Goal: Information Seeking & Learning: Learn about a topic

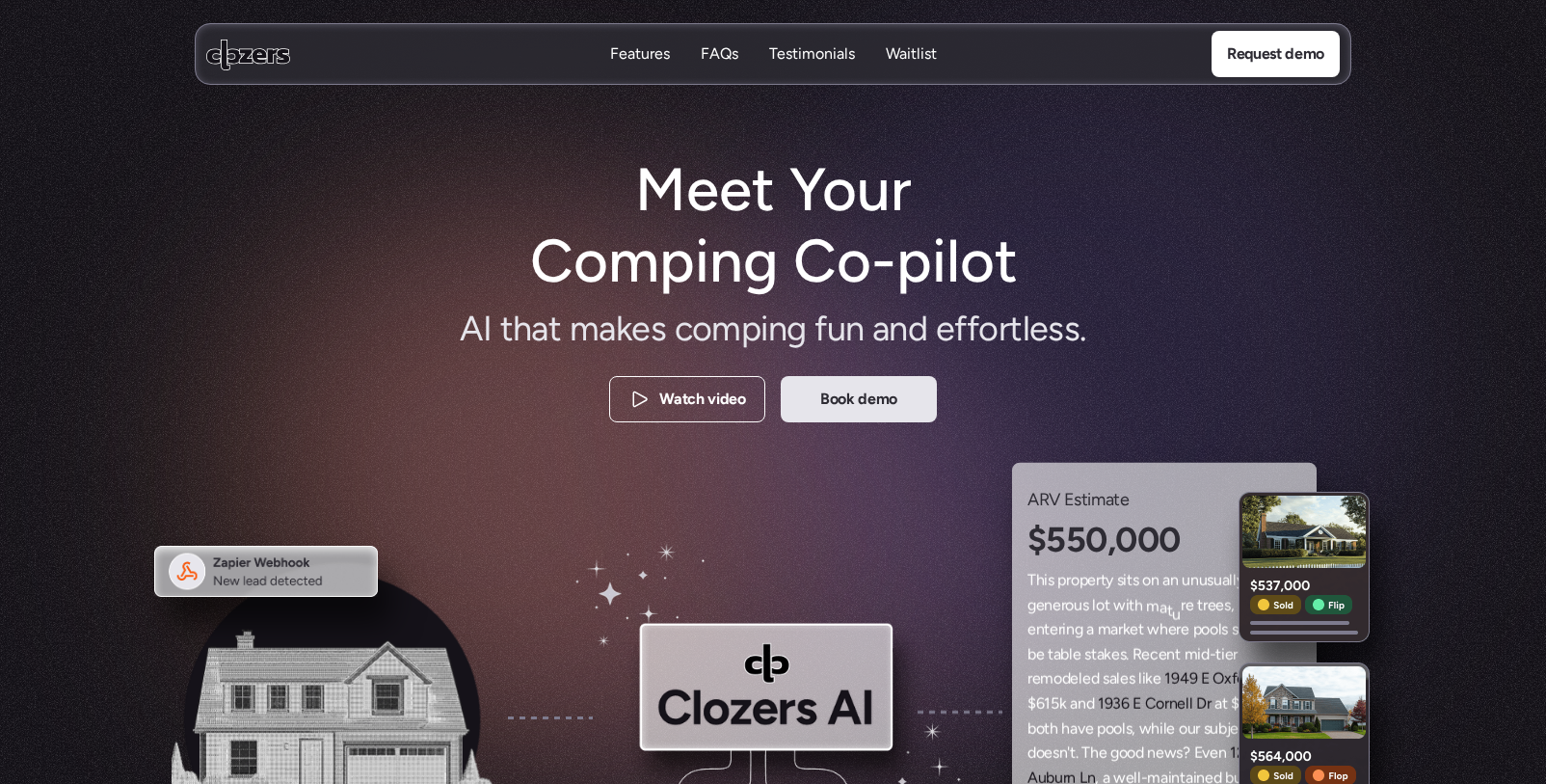
click at [897, 399] on p "Book demo" at bounding box center [858, 399] width 77 height 25
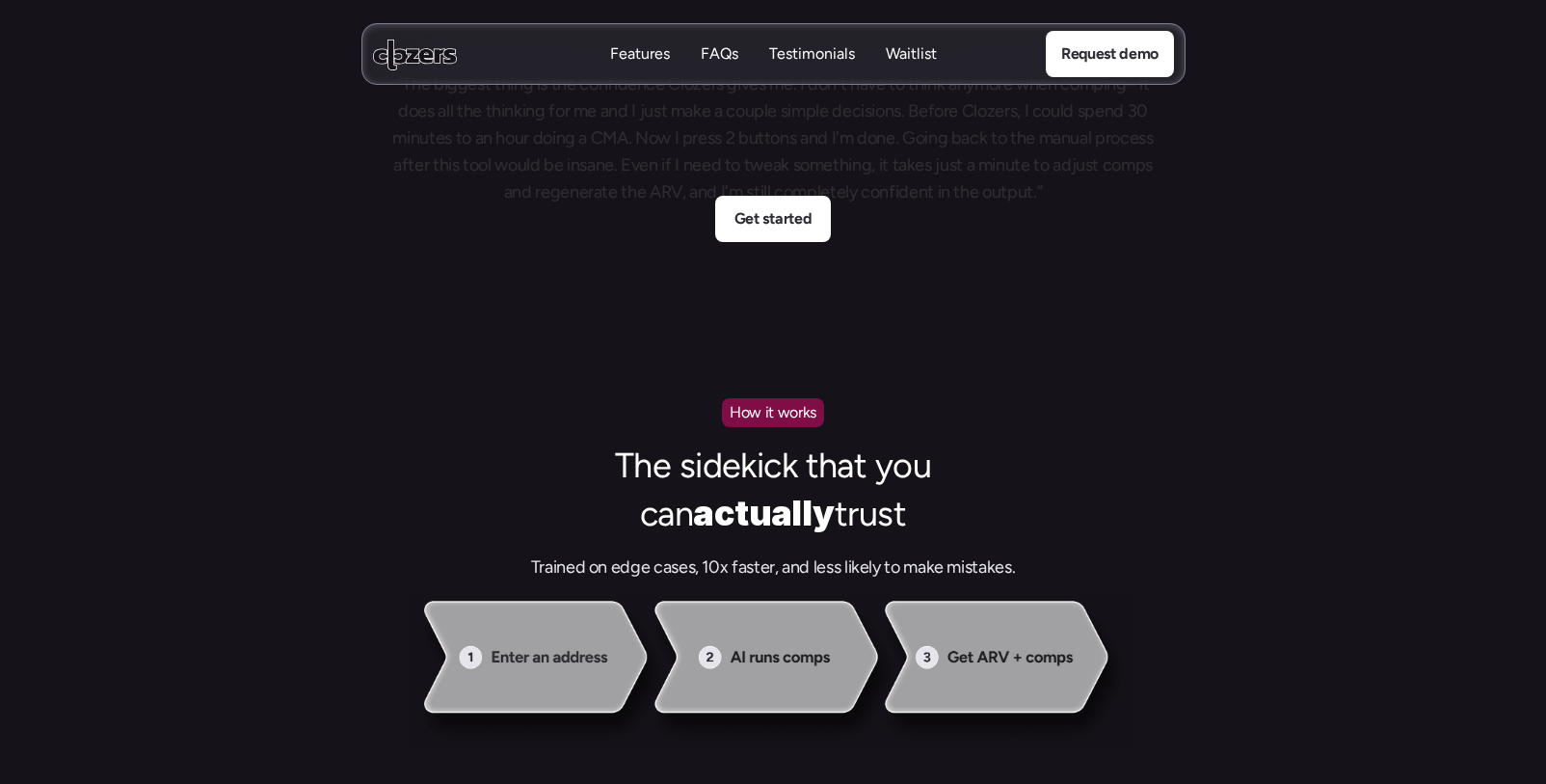
scroll to position [1499, 0]
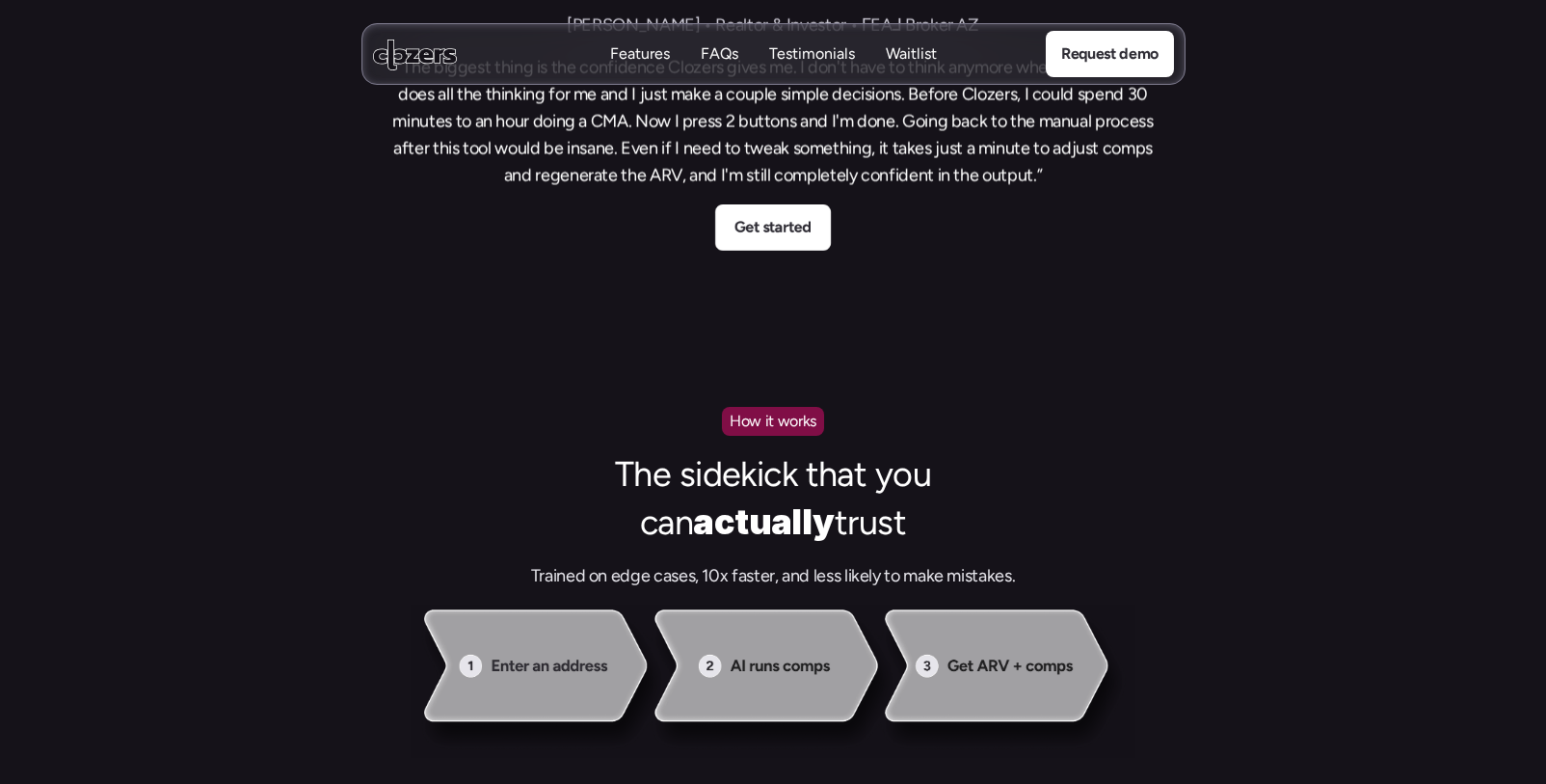
click at [813, 49] on p "Testimonials" at bounding box center [813, 54] width 86 height 21
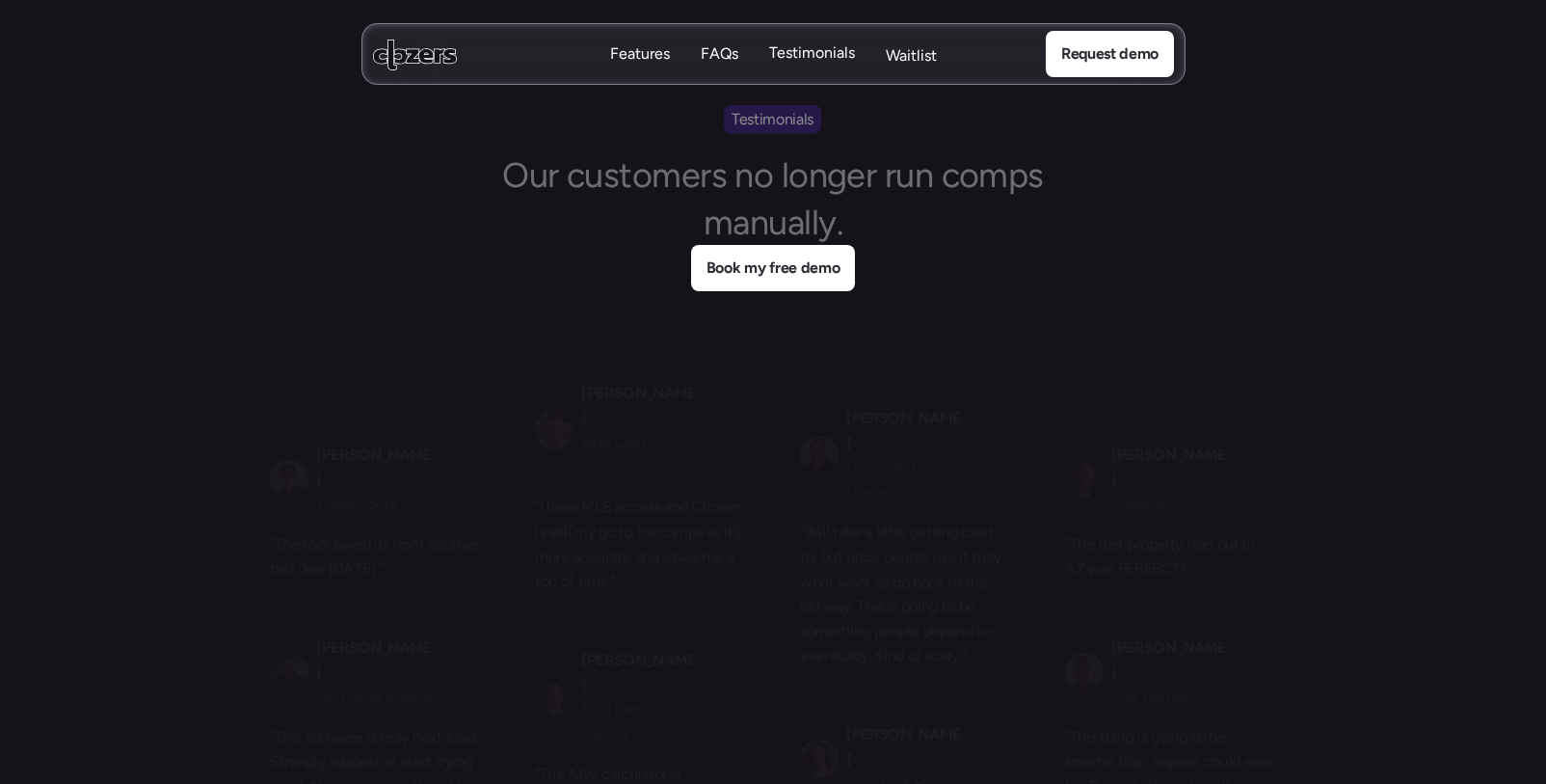
click at [897, 52] on p "Waitlist" at bounding box center [911, 57] width 51 height 21
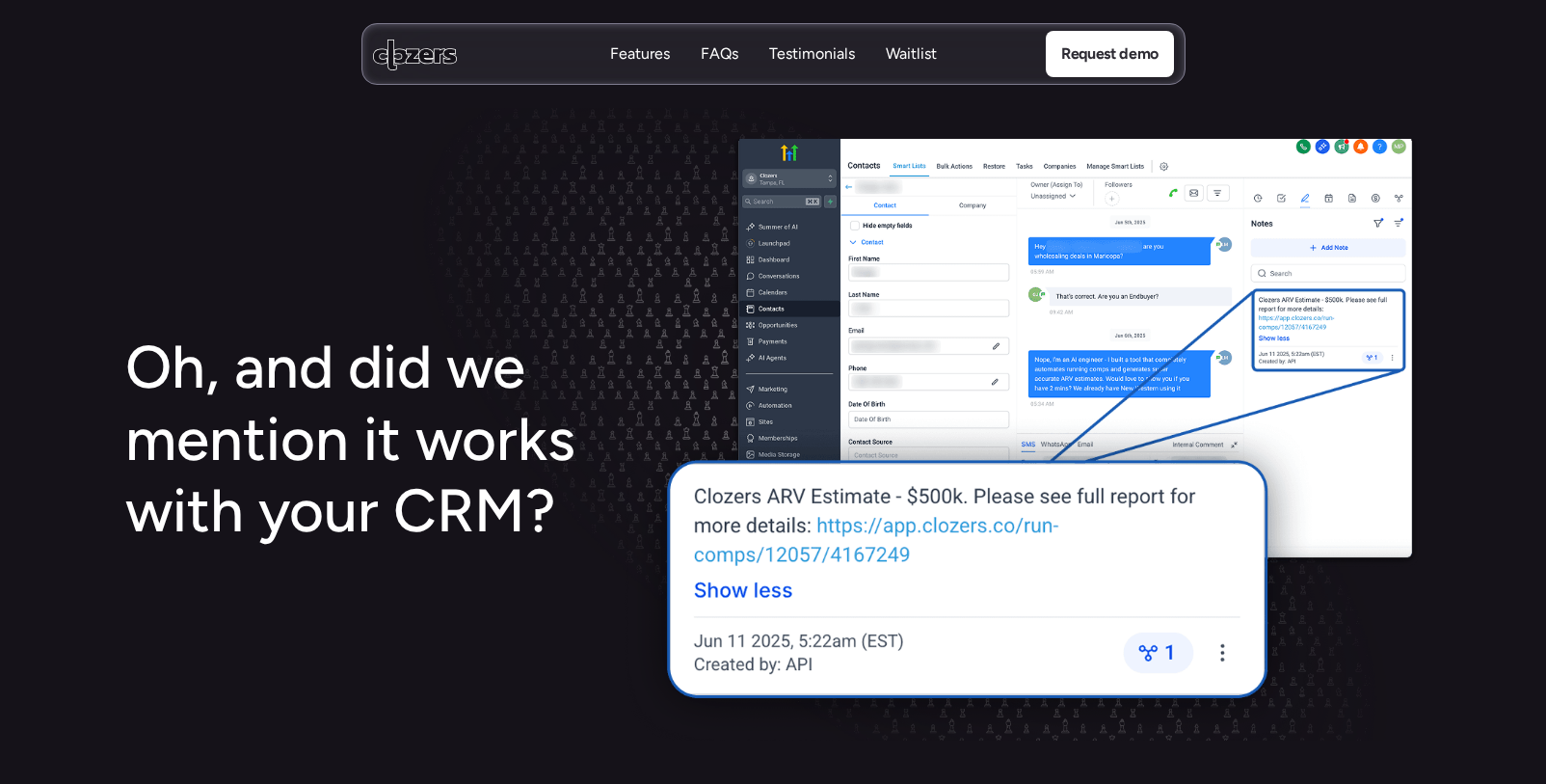
scroll to position [3125, 0]
click at [647, 54] on p "Features" at bounding box center [640, 54] width 60 height 21
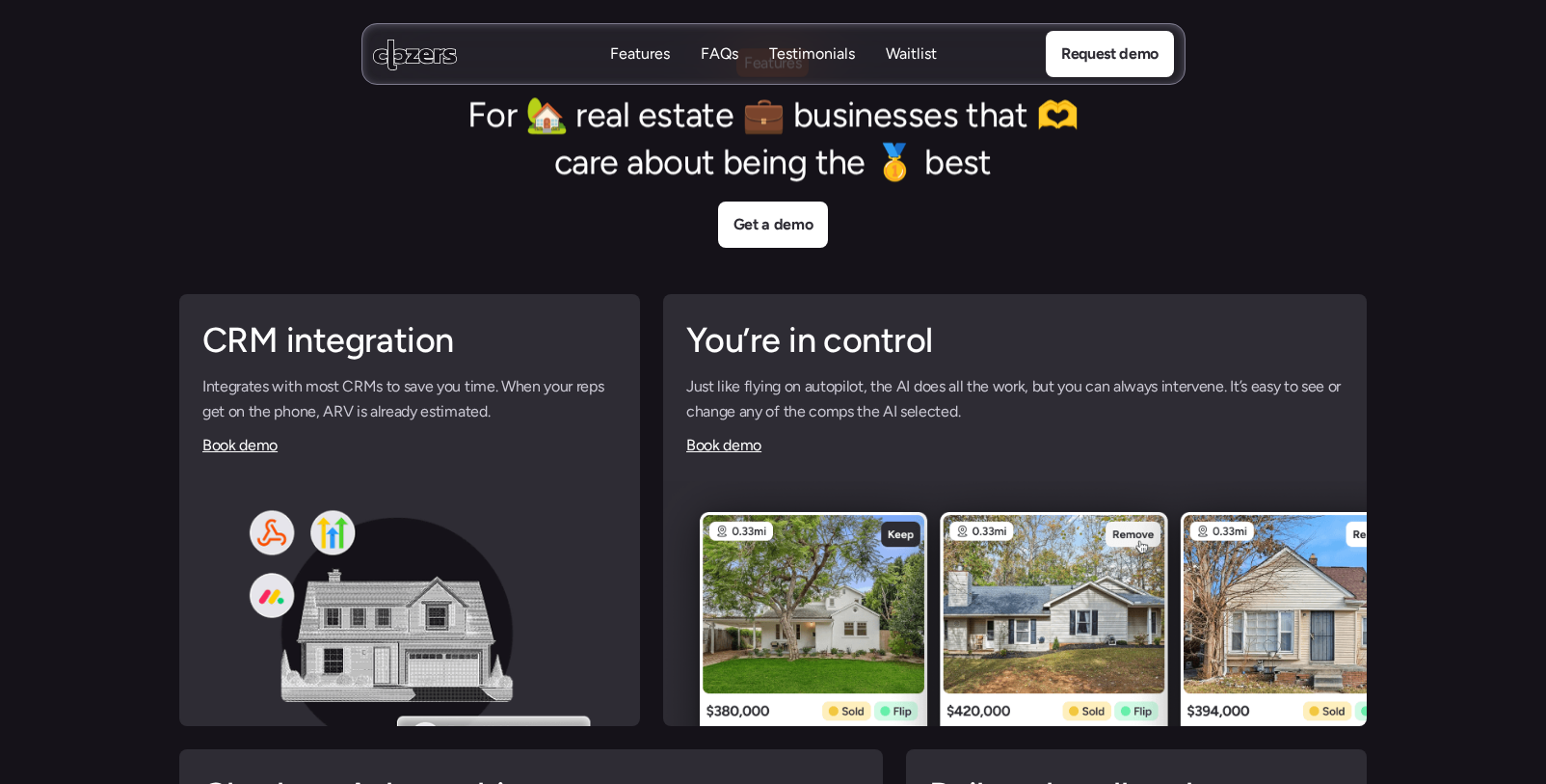
scroll to position [4449, 0]
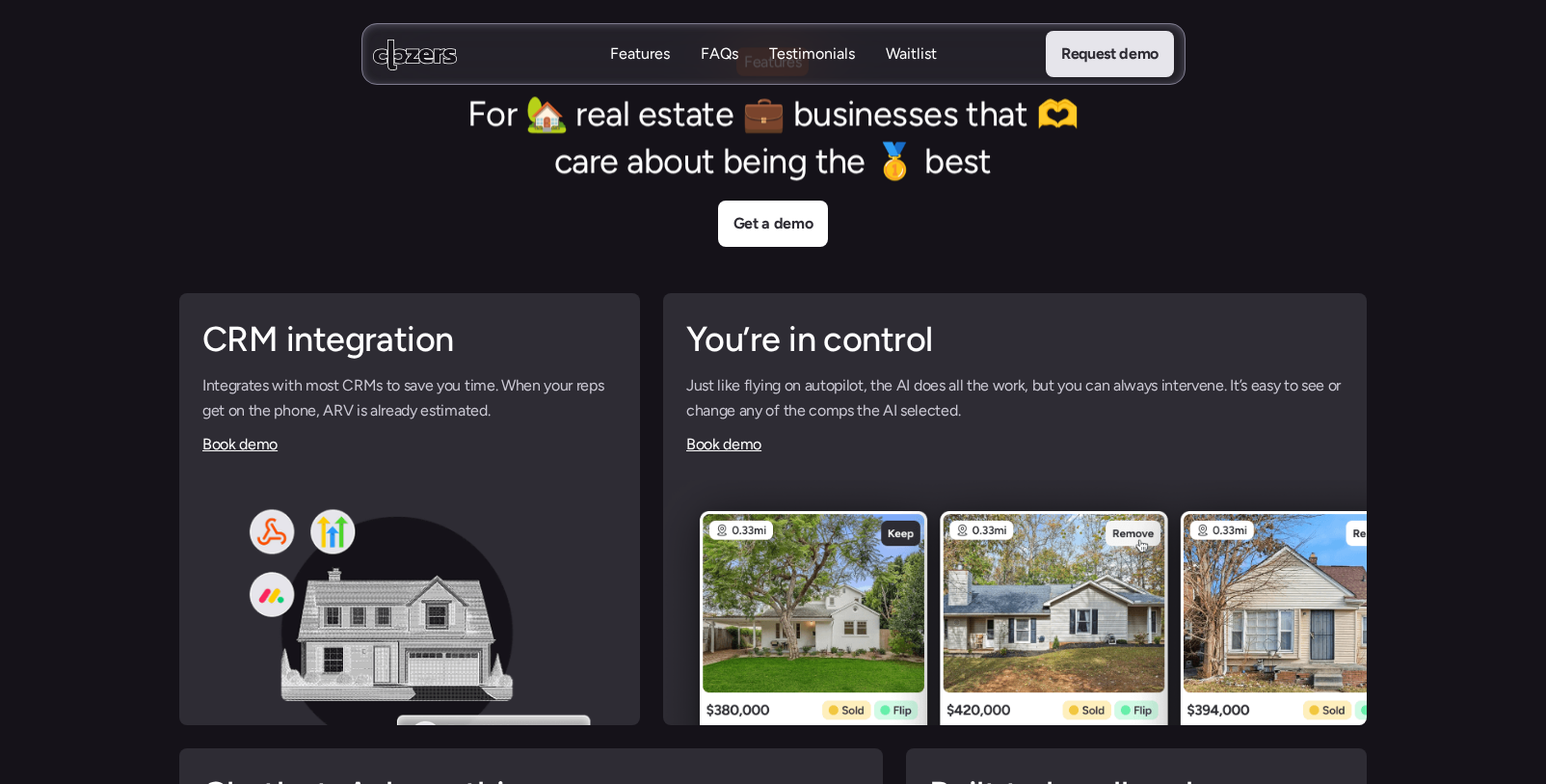
click at [1110, 53] on p "Request demo" at bounding box center [1109, 54] width 98 height 25
